Goal: Task Accomplishment & Management: Manage account settings

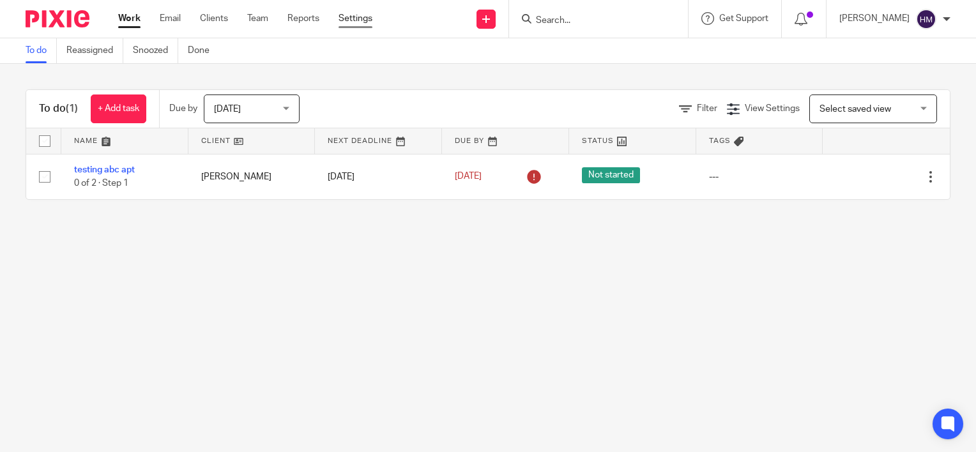
click at [360, 25] on link "Settings" at bounding box center [355, 18] width 34 height 13
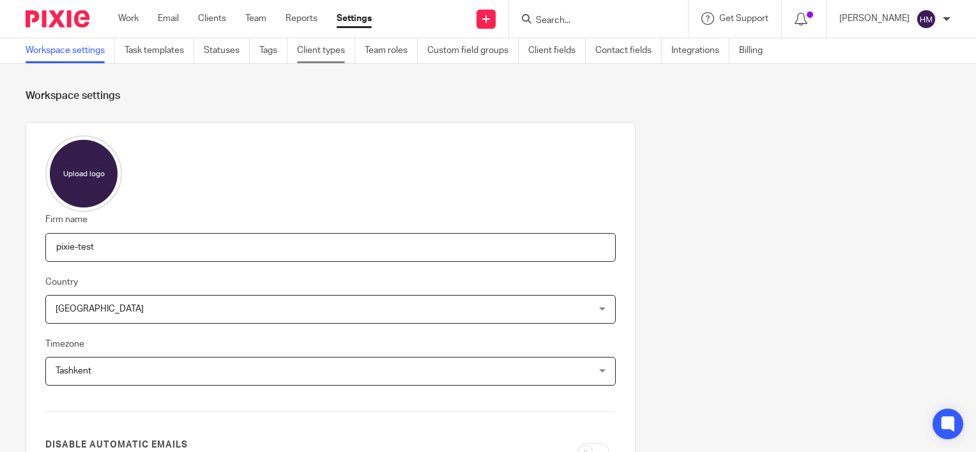
click at [308, 50] on link "Client types" at bounding box center [326, 50] width 58 height 25
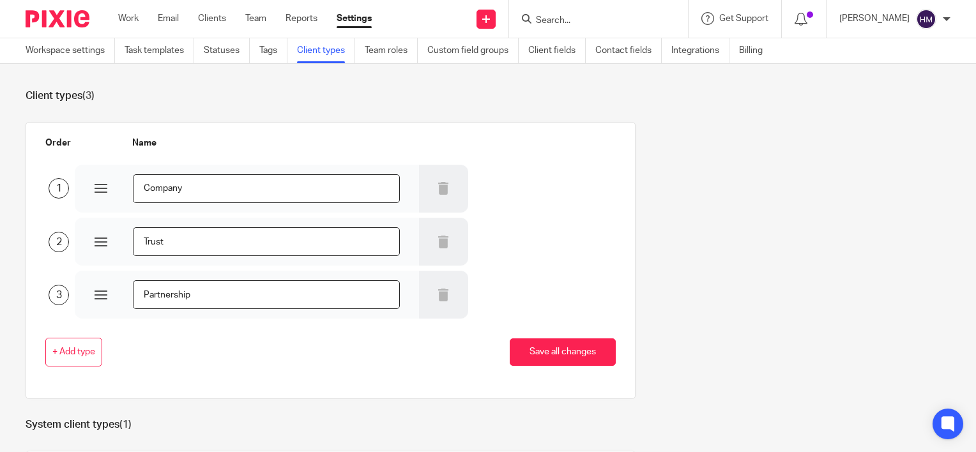
click at [270, 19] on ul "Work Email Clients Team Reports Settings" at bounding box center [254, 18] width 273 height 13
click at [208, 18] on link "Clients" at bounding box center [212, 18] width 28 height 13
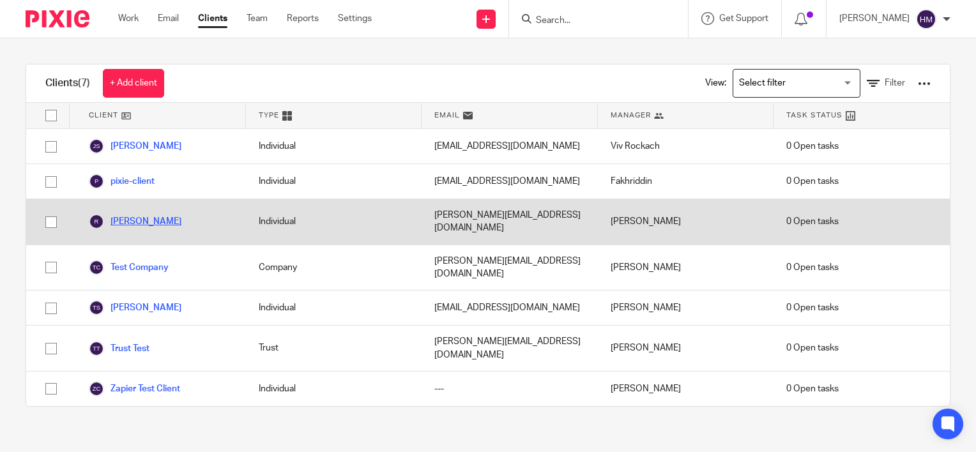
click at [124, 229] on link "[PERSON_NAME]" at bounding box center [135, 221] width 93 height 15
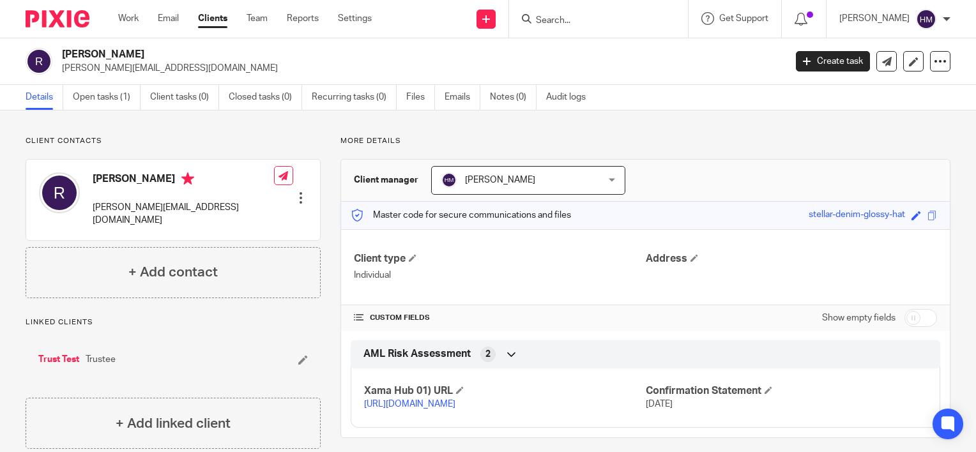
click at [294, 192] on div at bounding box center [300, 198] width 13 height 13
click at [273, 206] on link "Edit contact" at bounding box center [240, 207] width 122 height 19
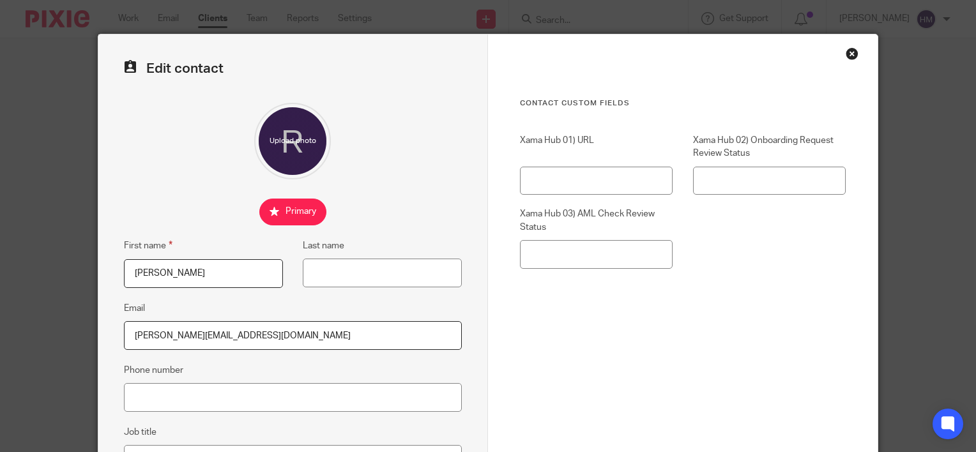
scroll to position [64, 0]
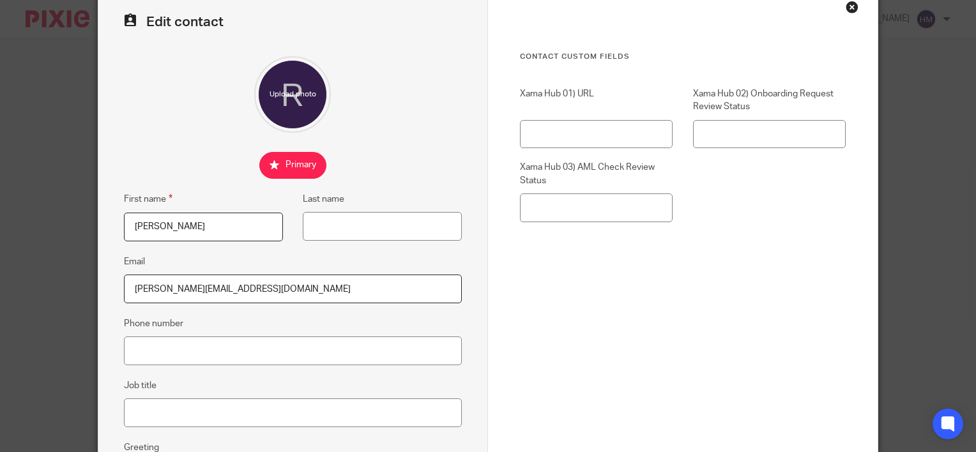
click at [185, 284] on input "[PERSON_NAME][EMAIL_ADDRESS][DOMAIN_NAME]" at bounding box center [293, 289] width 338 height 29
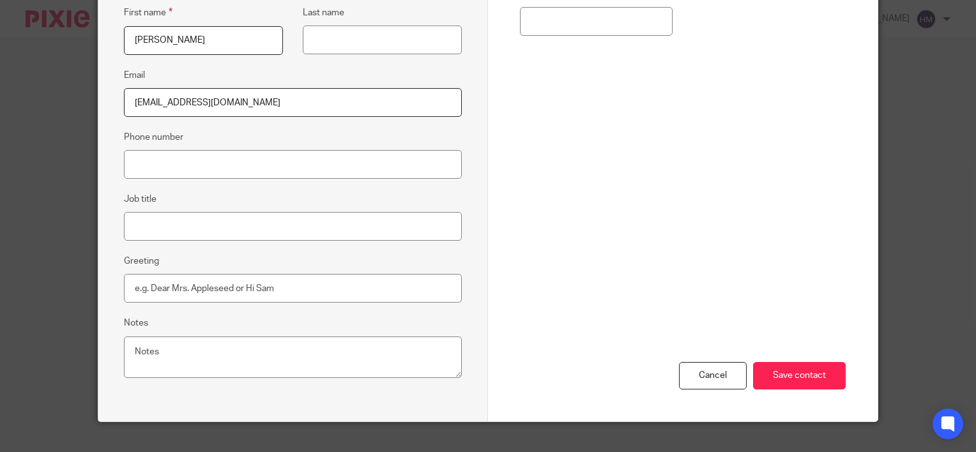
scroll to position [255, 0]
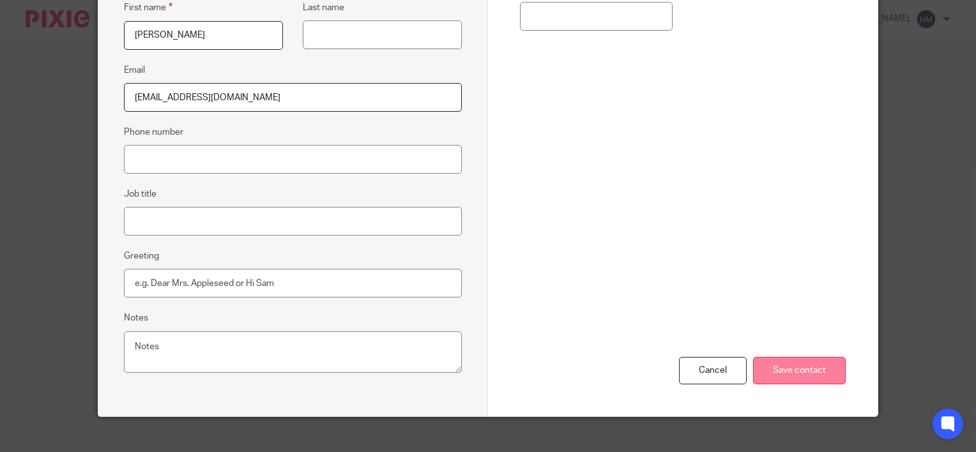
type input "[EMAIL_ADDRESS][DOMAIN_NAME]"
click at [796, 363] on input "Save contact" at bounding box center [799, 370] width 93 height 27
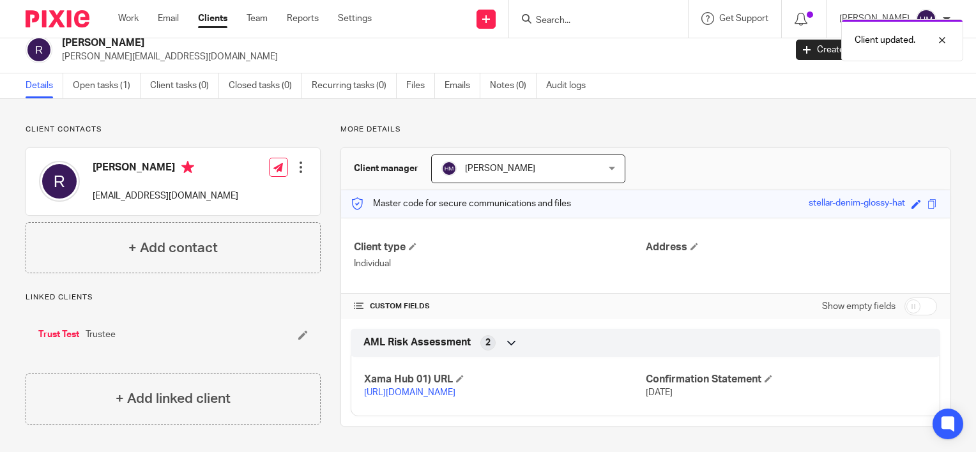
scroll to position [23, 0]
click at [160, 26] on div "Work Email Clients Team Reports Settings Work Email Clients Team Reports Settin…" at bounding box center [247, 19] width 285 height 38
click at [294, 161] on div at bounding box center [300, 167] width 13 height 13
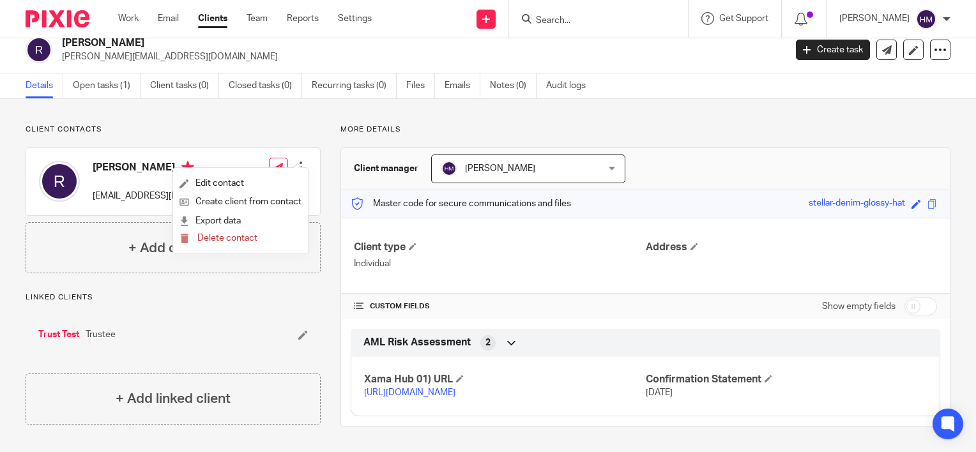
click at [156, 19] on ul "Work Email Clients Team Reports Settings" at bounding box center [254, 18] width 273 height 13
click at [167, 17] on link "Email" at bounding box center [168, 18] width 21 height 13
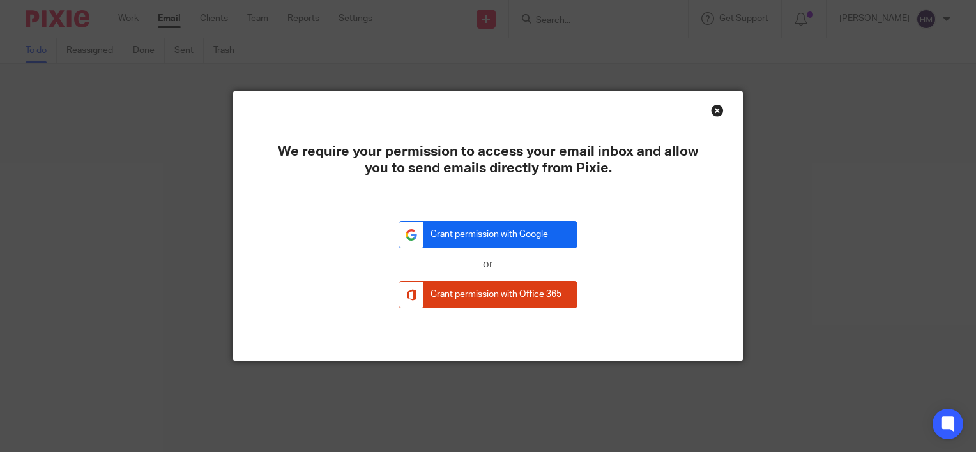
click at [444, 237] on link "Grant permission with Google" at bounding box center [488, 234] width 179 height 27
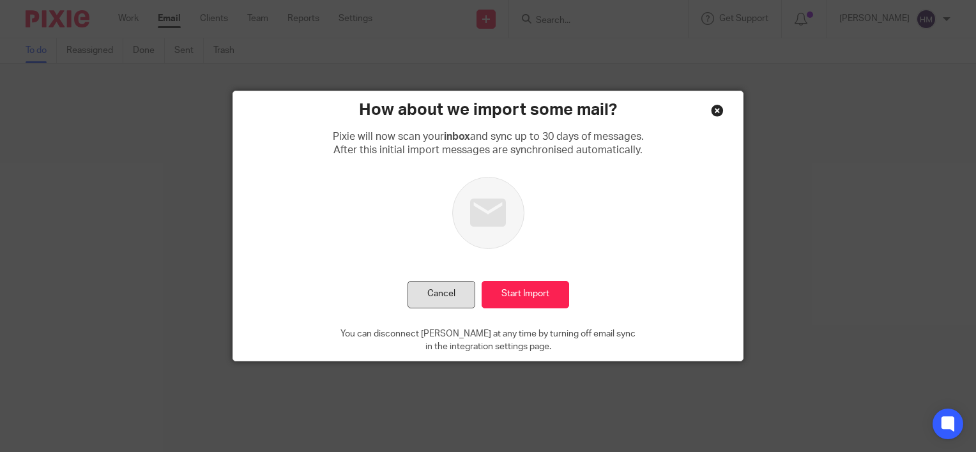
click at [448, 294] on button "Cancel" at bounding box center [441, 294] width 68 height 27
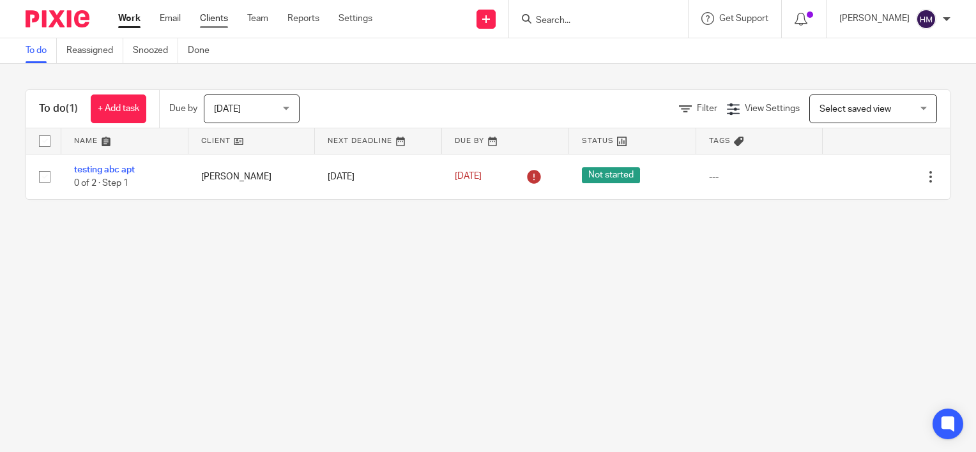
click at [209, 15] on link "Clients" at bounding box center [214, 18] width 28 height 13
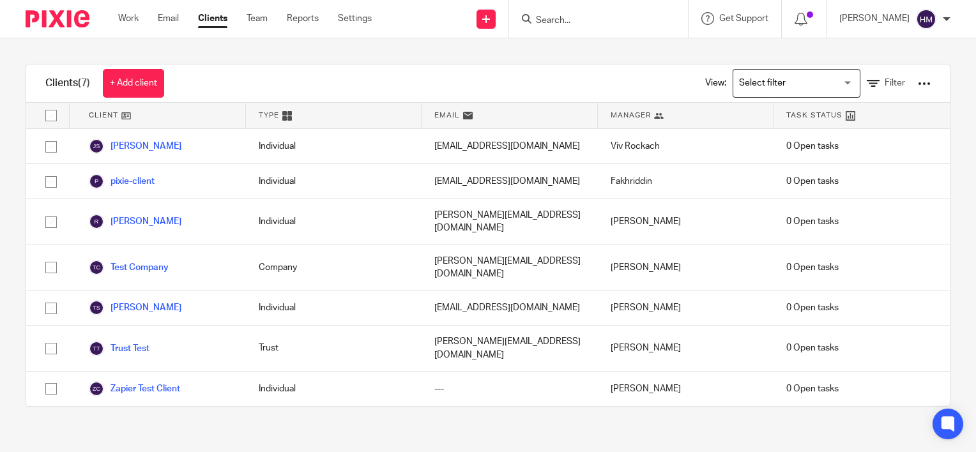
click at [173, 19] on link "Email" at bounding box center [168, 18] width 21 height 13
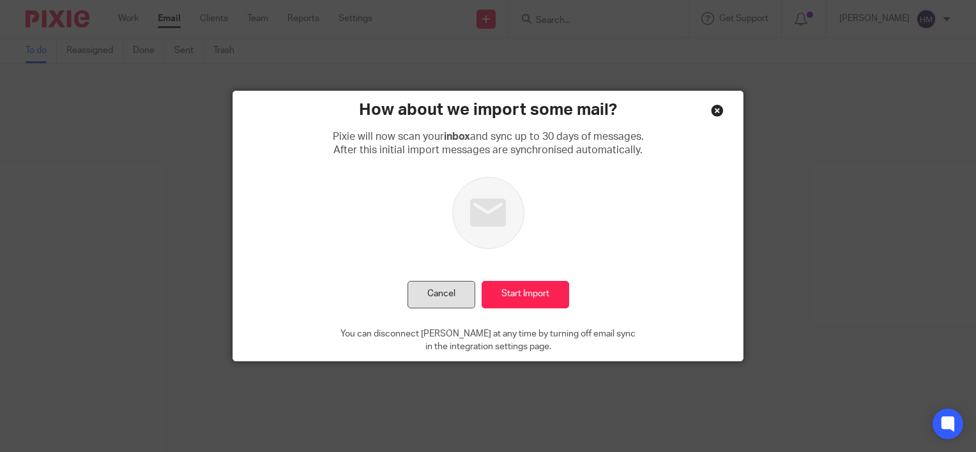
click at [447, 291] on button "Cancel" at bounding box center [441, 294] width 68 height 27
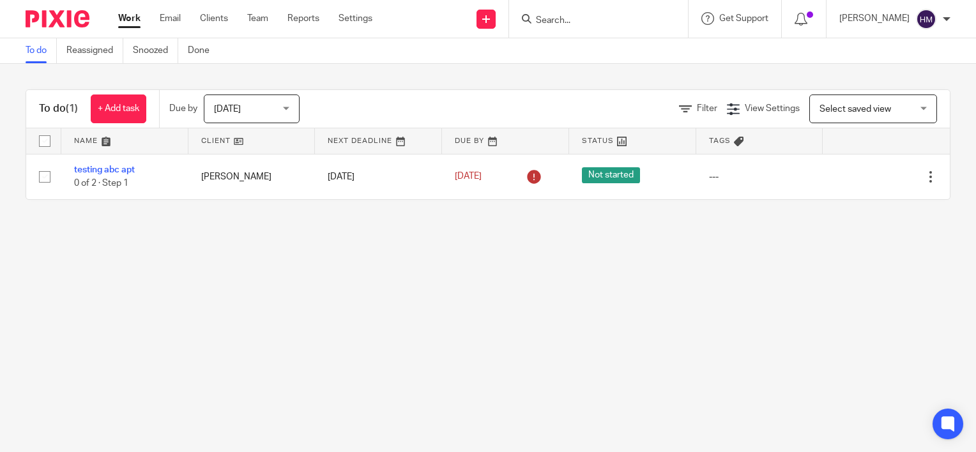
click at [181, 26] on div "Work Email Clients Team Reports Settings Work Email Clients Team Reports Settin…" at bounding box center [248, 19] width 286 height 38
click at [180, 23] on link "Email" at bounding box center [170, 18] width 21 height 13
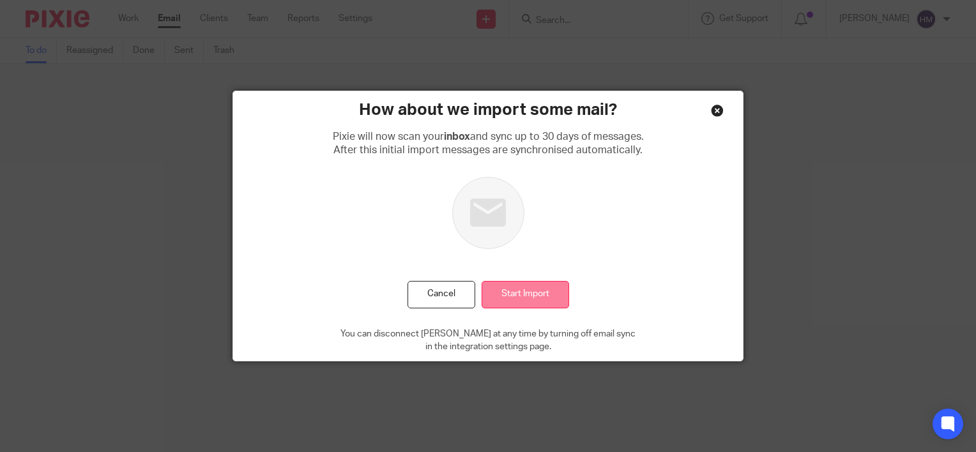
click at [545, 299] on input "Start Import" at bounding box center [525, 294] width 87 height 27
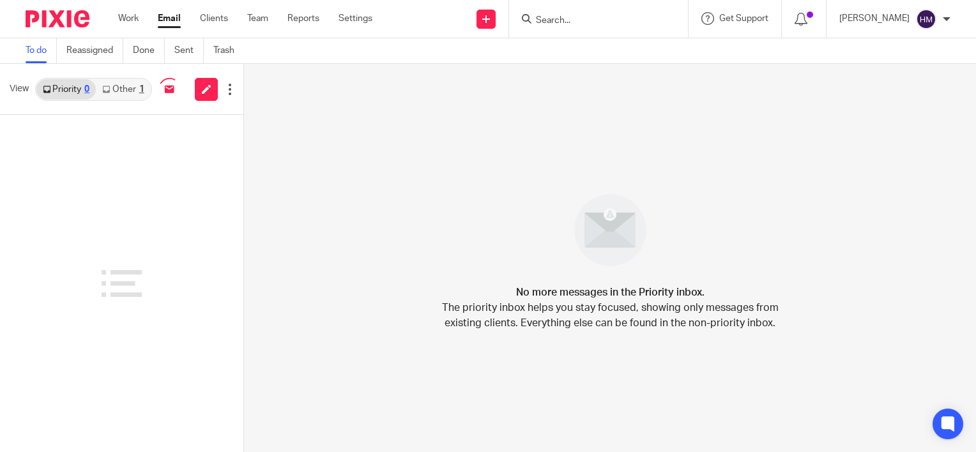
click at [135, 89] on link "Other 1" at bounding box center [123, 89] width 54 height 20
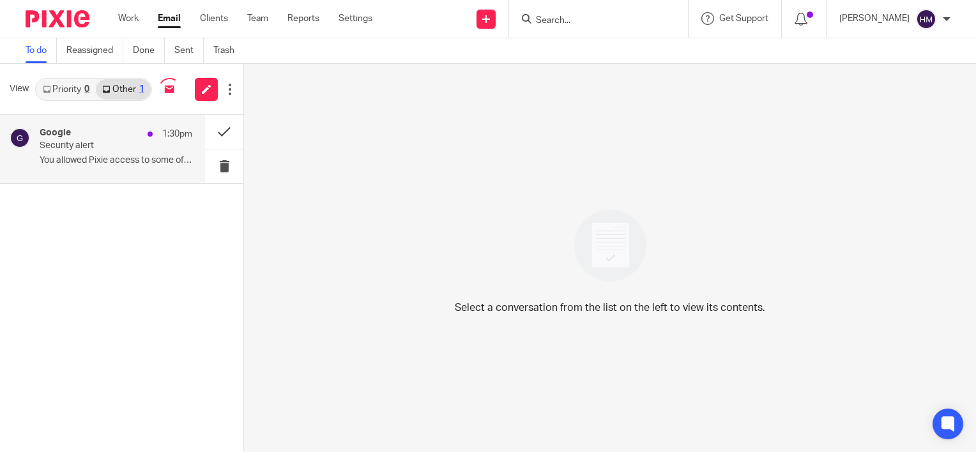
click at [137, 131] on div "Google 1:30pm" at bounding box center [116, 134] width 153 height 13
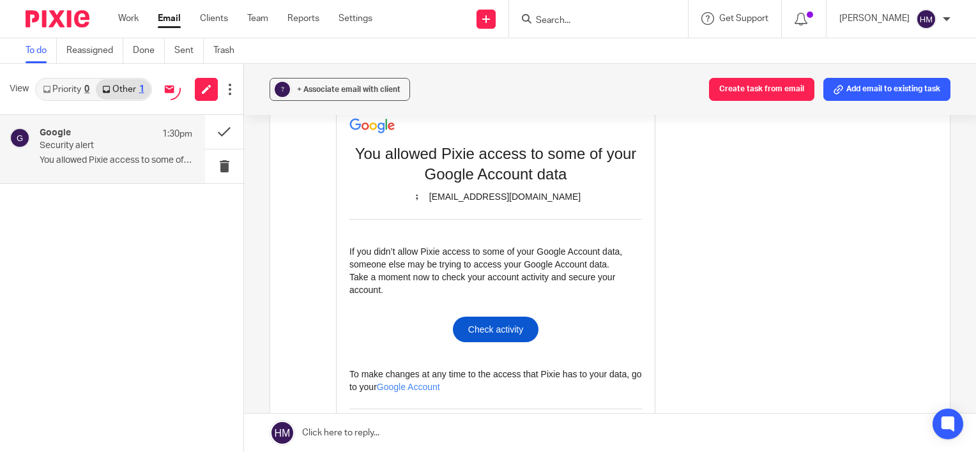
scroll to position [319, 0]
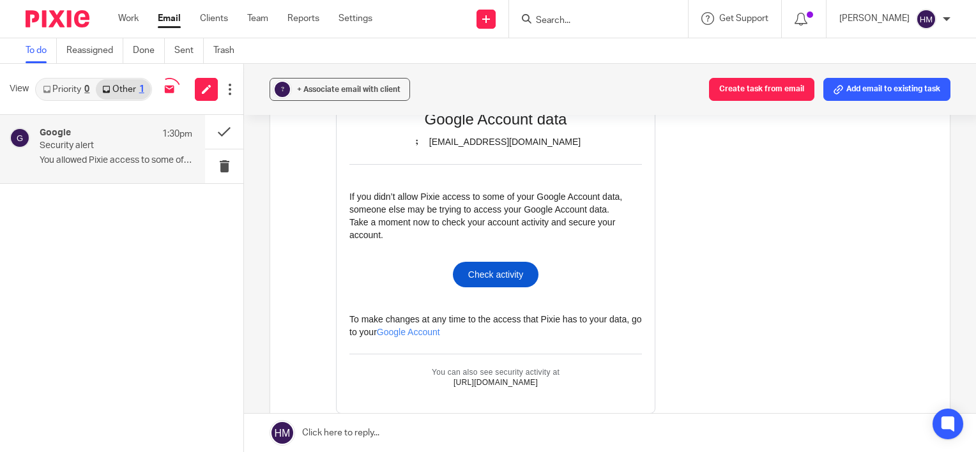
click at [65, 89] on link "Priority 0" at bounding box center [65, 89] width 59 height 20
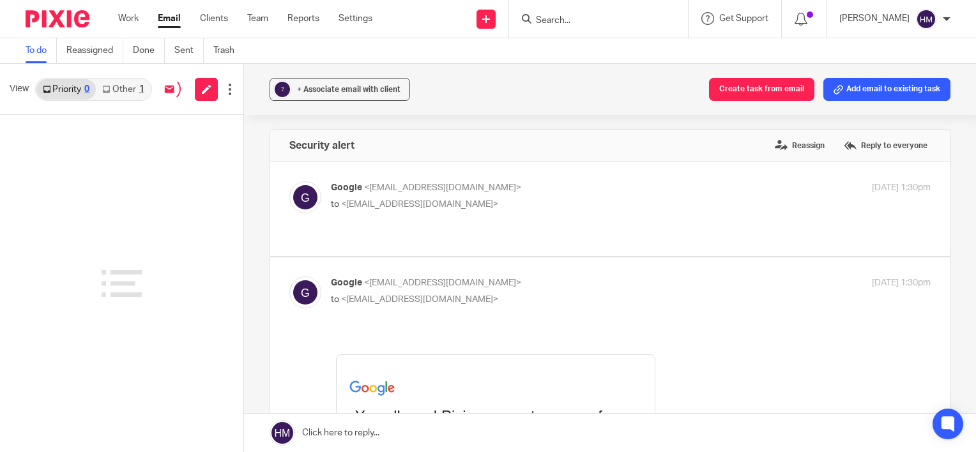
scroll to position [0, 0]
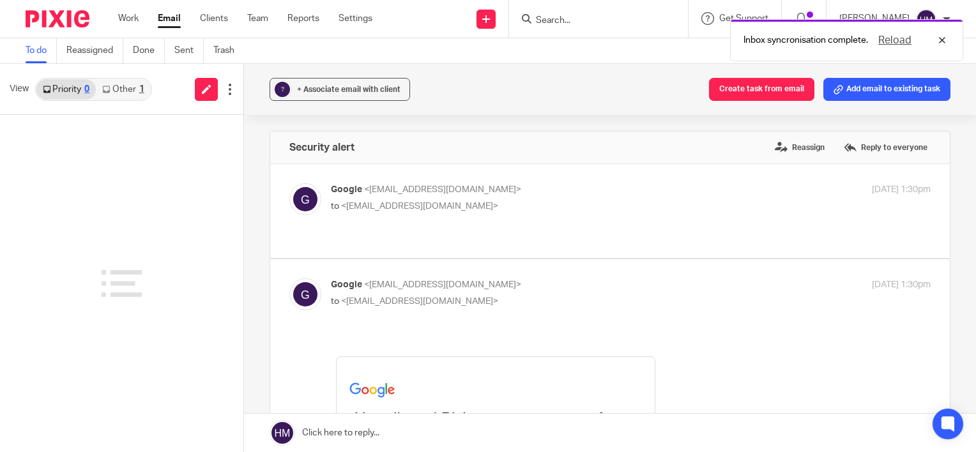
click at [130, 89] on link "Other 1" at bounding box center [123, 89] width 54 height 20
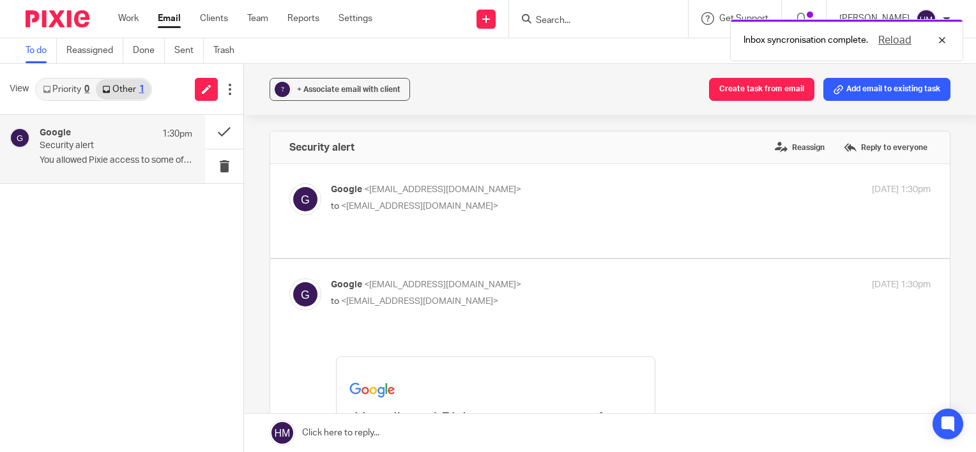
click at [65, 85] on link "Priority 0" at bounding box center [65, 89] width 59 height 20
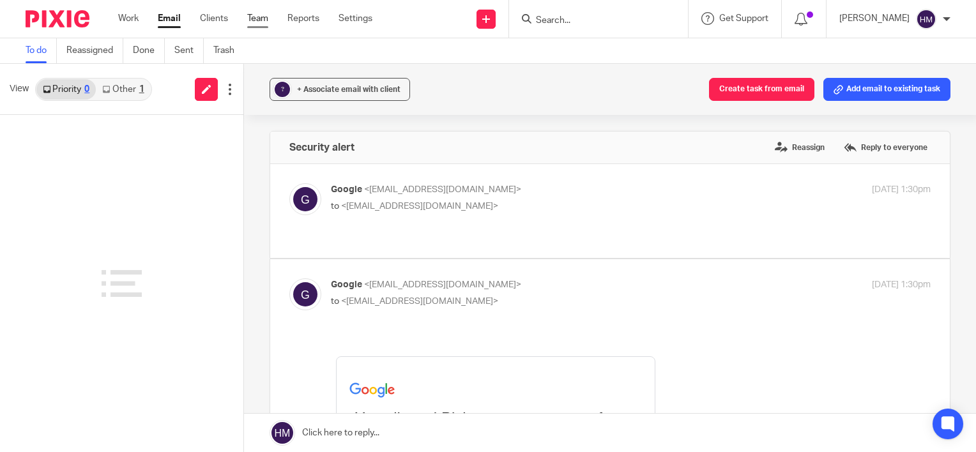
click at [268, 20] on link "Team" at bounding box center [257, 18] width 21 height 13
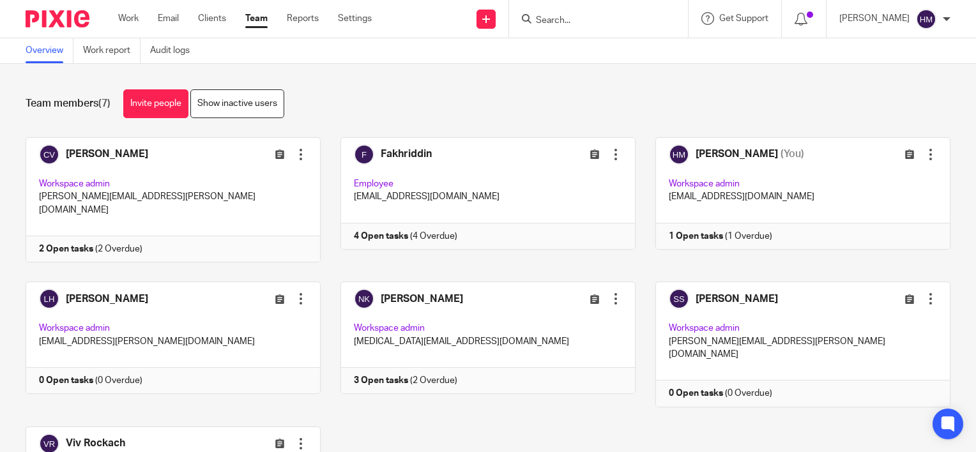
click at [213, 10] on div "Work Email Clients Team Reports Settings Work Email Clients Team Reports Settin…" at bounding box center [247, 19] width 285 height 38
click at [213, 20] on link "Clients" at bounding box center [212, 18] width 28 height 13
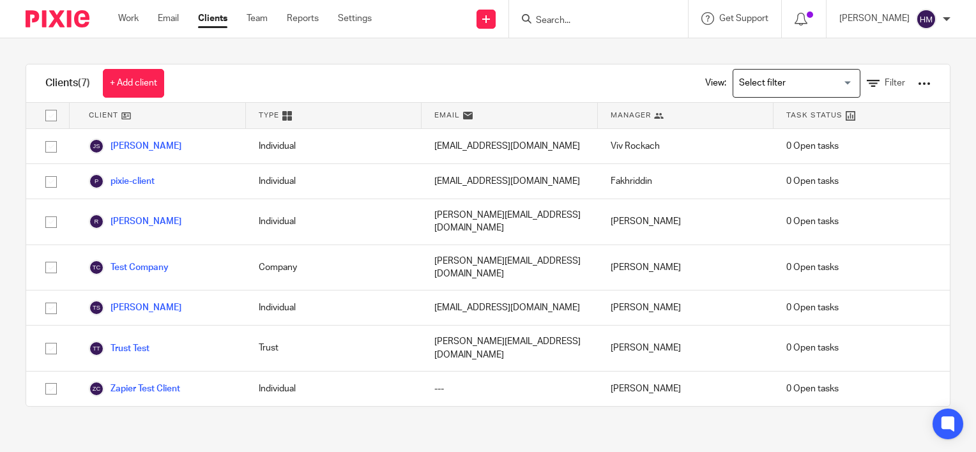
click at [165, 6] on div "Work Email Clients Team Reports Settings Work Email Clients Team Reports Settin…" at bounding box center [247, 19] width 285 height 38
click at [169, 15] on link "Email" at bounding box center [168, 18] width 21 height 13
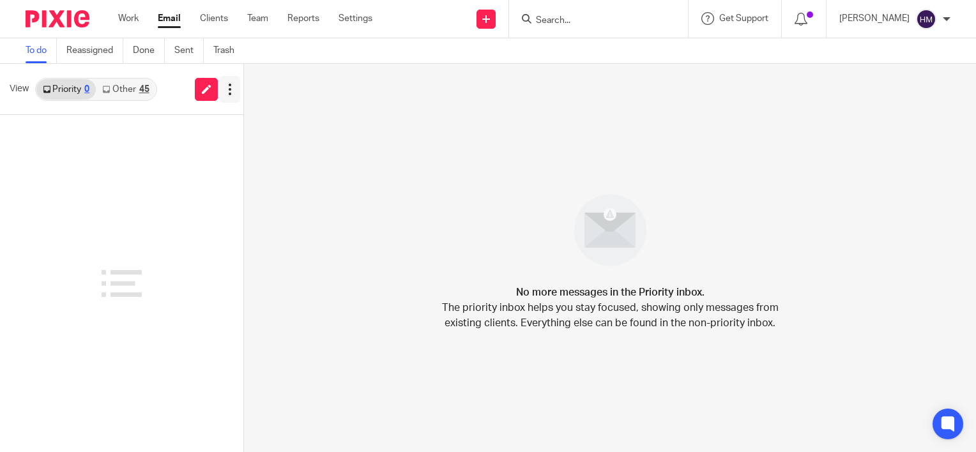
click at [231, 87] on icon at bounding box center [230, 89] width 13 height 13
click at [146, 91] on div "45" at bounding box center [144, 89] width 10 height 9
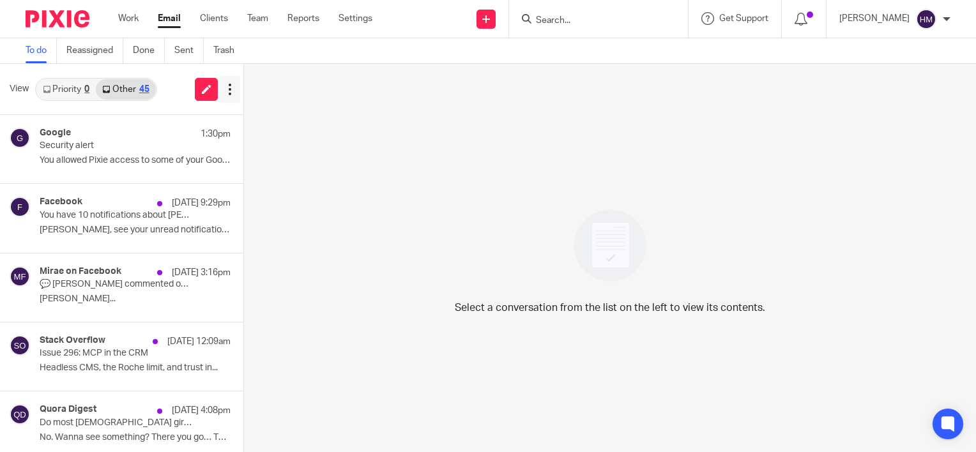
click at [222, 99] on button at bounding box center [230, 89] width 20 height 27
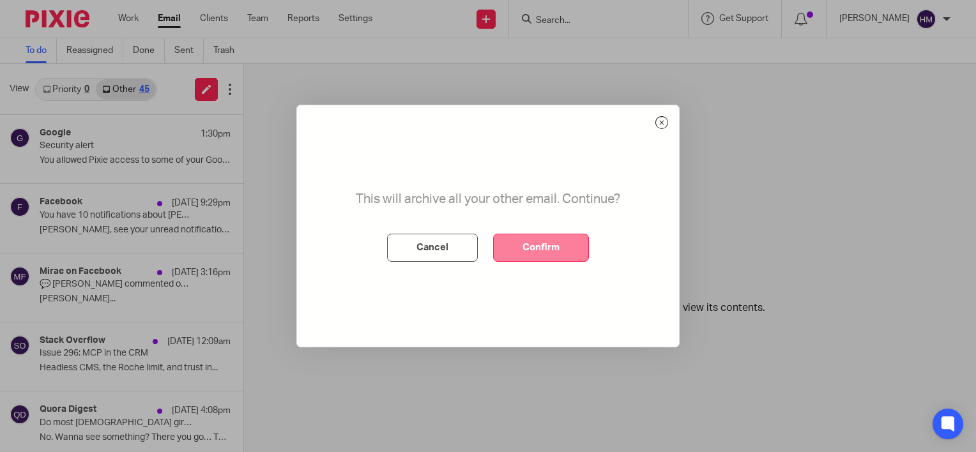
click at [520, 248] on button "Confirm" at bounding box center [541, 248] width 96 height 28
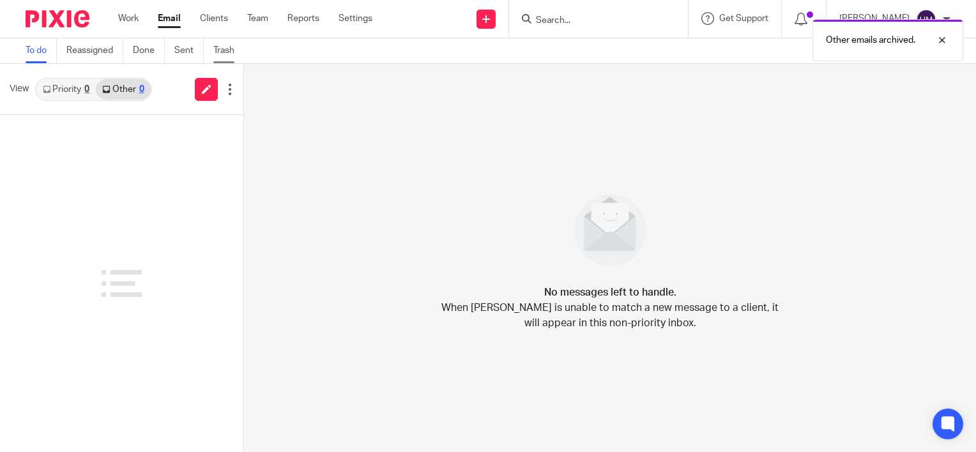
click at [229, 49] on link "Trash" at bounding box center [228, 50] width 31 height 25
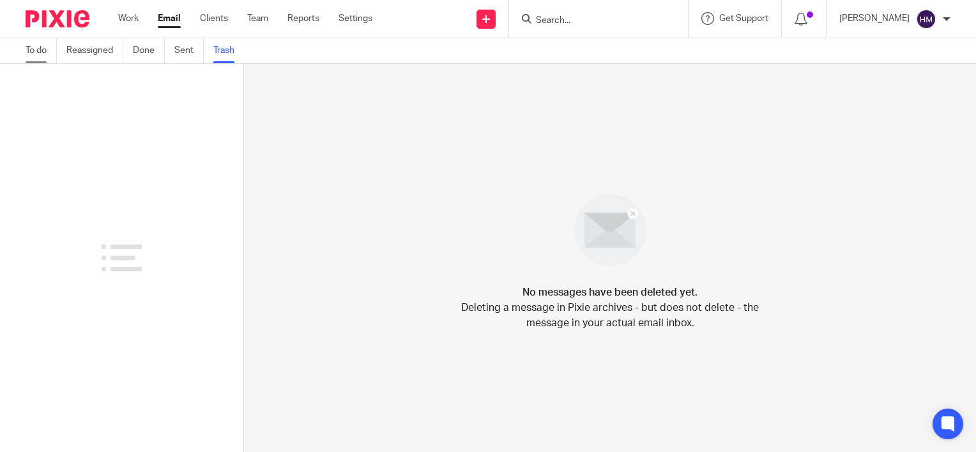
click at [50, 47] on link "To do" at bounding box center [41, 50] width 31 height 25
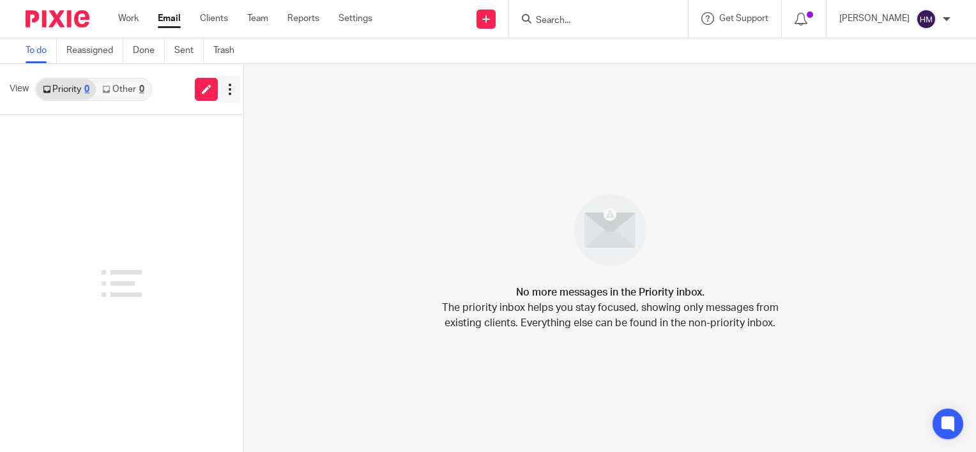
click at [232, 89] on icon at bounding box center [230, 89] width 13 height 13
click at [368, 22] on link "Settings" at bounding box center [355, 18] width 34 height 13
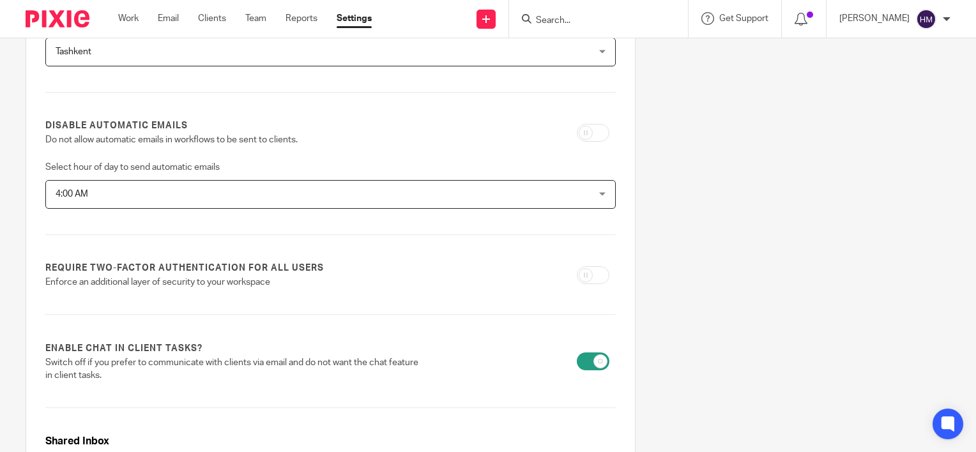
scroll to position [528, 0]
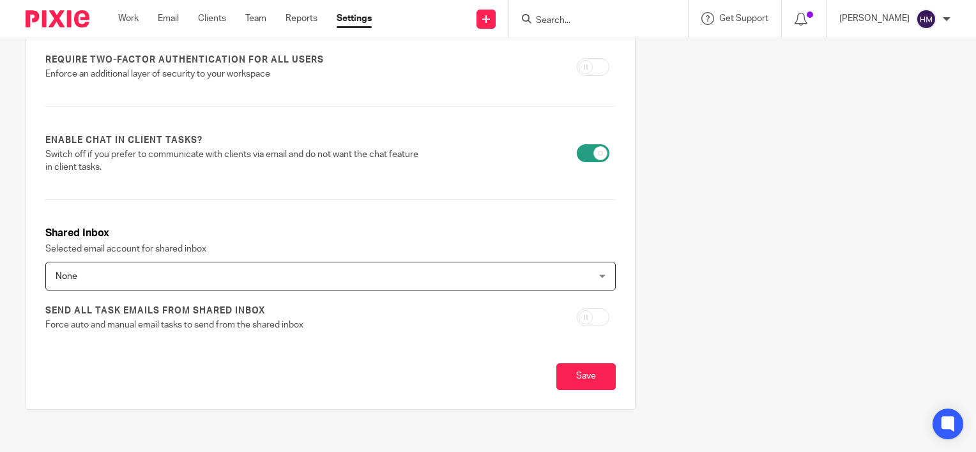
click at [402, 273] on span "None" at bounding box center [280, 275] width 448 height 27
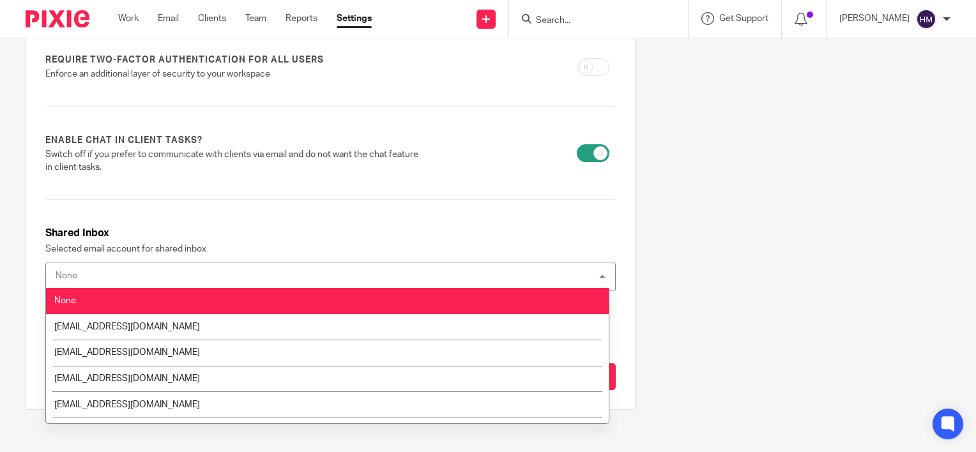
click at [402, 273] on div "None None" at bounding box center [330, 276] width 570 height 29
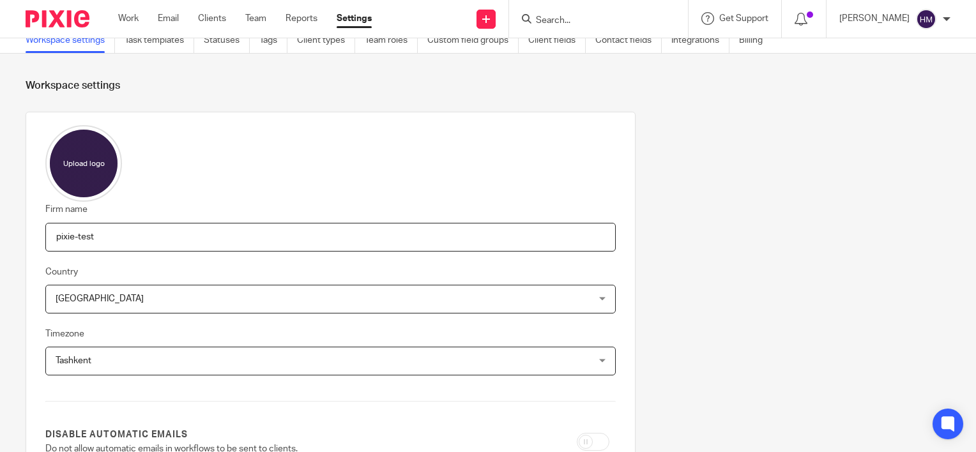
scroll to position [0, 0]
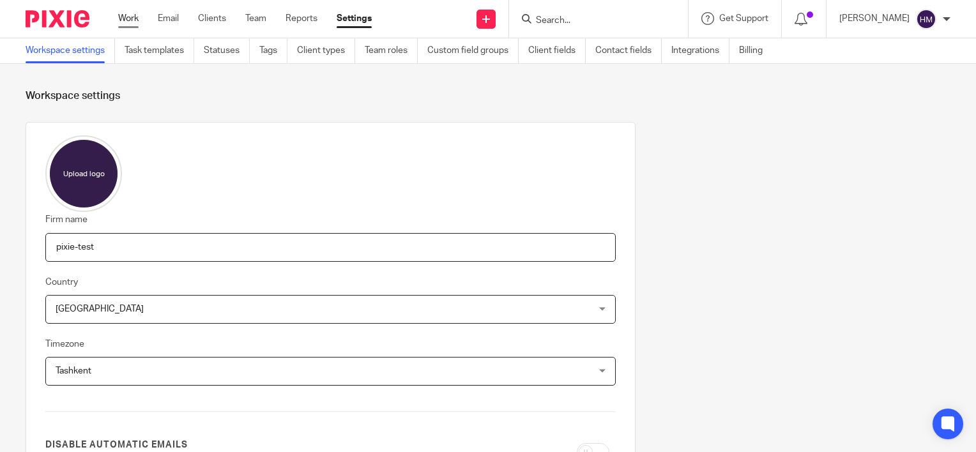
click at [139, 13] on link "Work" at bounding box center [128, 18] width 20 height 13
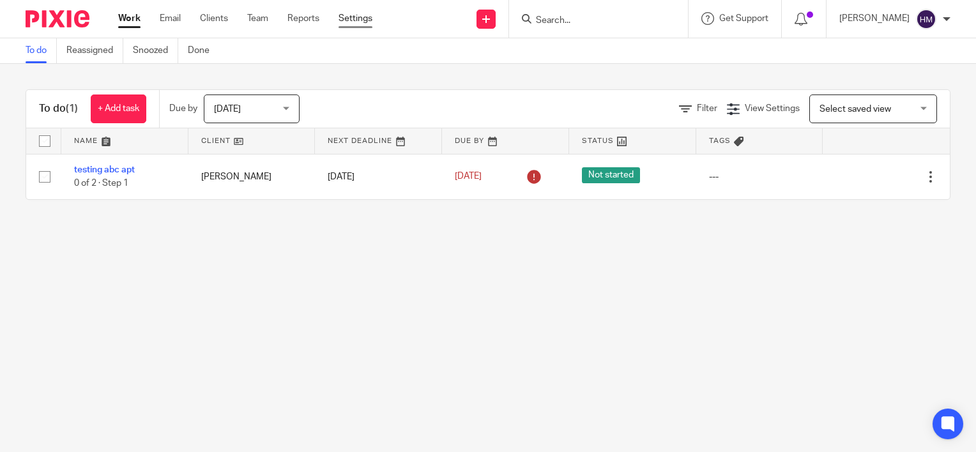
click at [361, 24] on link "Settings" at bounding box center [355, 18] width 34 height 13
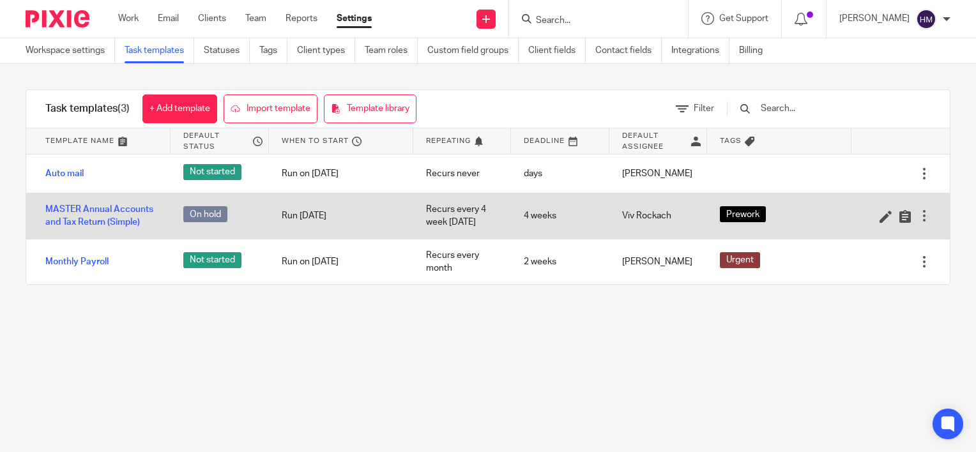
click at [918, 214] on div at bounding box center [924, 215] width 13 height 13
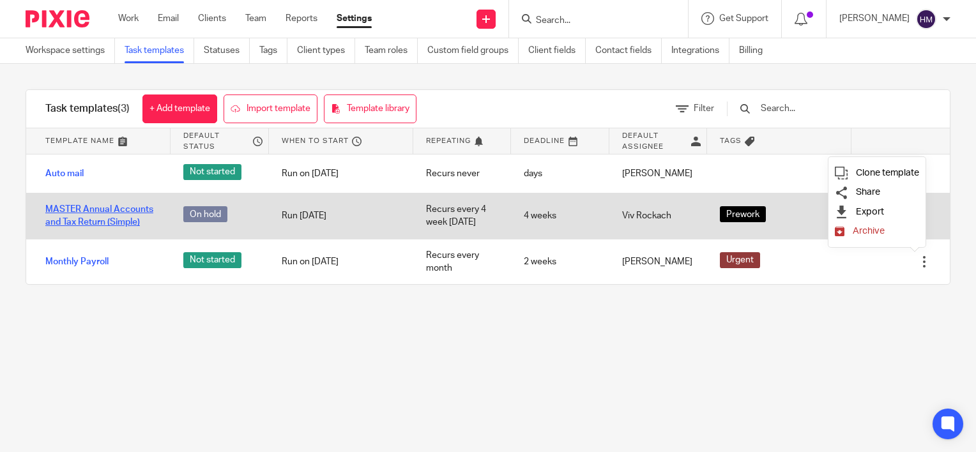
click at [110, 217] on link "MASTER Annual Accounts and Tax Return (Simple)" at bounding box center [101, 216] width 112 height 26
